Goal: Task Accomplishment & Management: Use online tool/utility

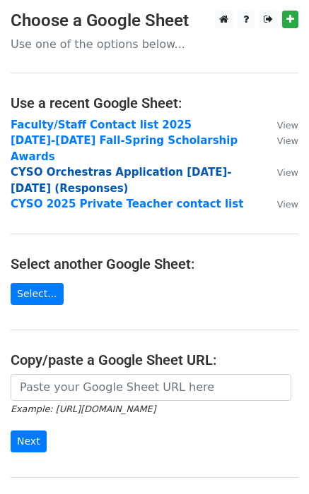
click at [85, 166] on strong "CYSO Orchestras Application [DATE]-[DATE] (Responses)" at bounding box center [121, 180] width 221 height 29
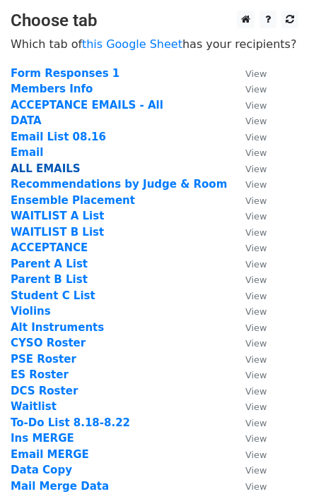
click at [55, 170] on strong "ALL EMAILS" at bounding box center [46, 168] width 70 height 13
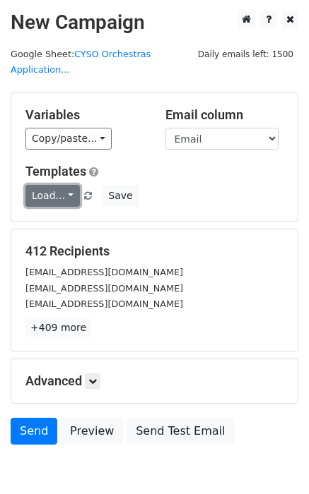
click at [73, 196] on link "Load..." at bounding box center [52, 196] width 54 height 22
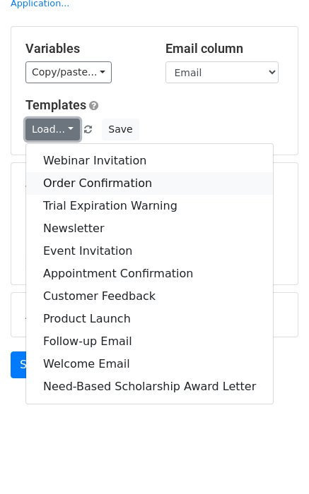
scroll to position [71, 0]
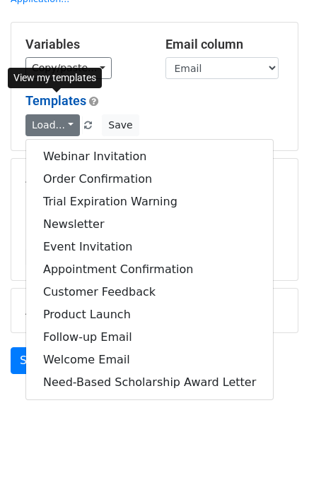
click at [63, 100] on link "Templates" at bounding box center [55, 100] width 61 height 15
